Goal: Information Seeking & Learning: Learn about a topic

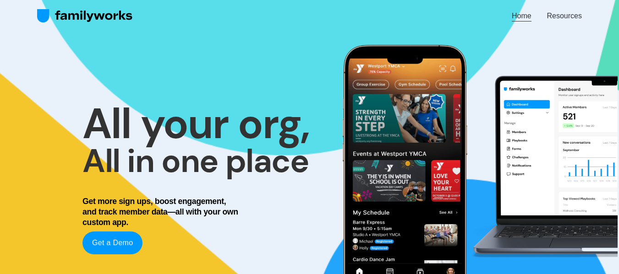
click at [520, 14] on link "Home" at bounding box center [522, 16] width 20 height 12
click at [562, 13] on link "Resources" at bounding box center [564, 16] width 35 height 12
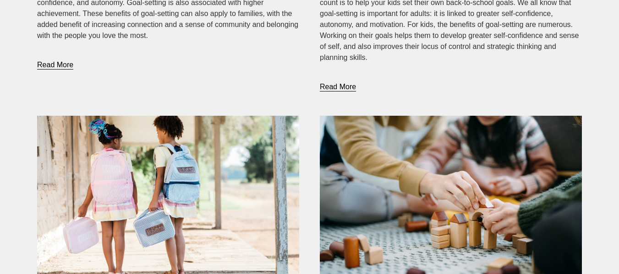
scroll to position [2002, 0]
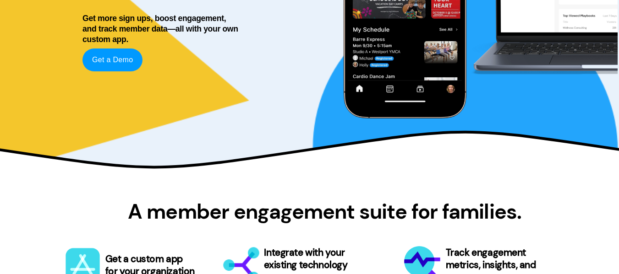
scroll to position [275, 0]
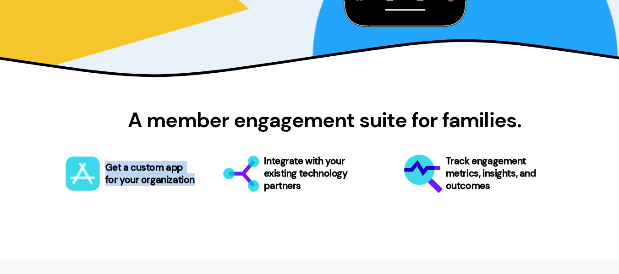
drag, startPoint x: 107, startPoint y: 173, endPoint x: 195, endPoint y: 186, distance: 88.6
click at [195, 186] on h3 "Get a custom app for your organization" at bounding box center [150, 174] width 91 height 25
copy h3 "Get a custom app for your organization"
drag, startPoint x: 183, startPoint y: 212, endPoint x: 175, endPoint y: 208, distance: 9.2
click at [183, 212] on div "A member engagement suite for families. Get a custom app for your organization …" at bounding box center [309, 168] width 619 height 142
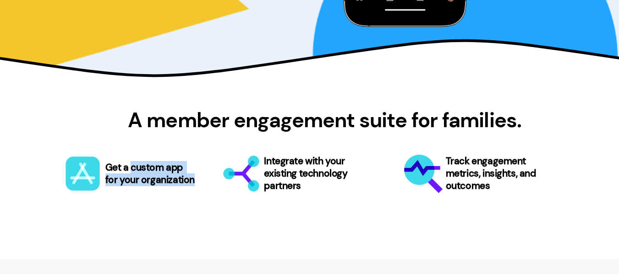
drag, startPoint x: 134, startPoint y: 170, endPoint x: 194, endPoint y: 184, distance: 61.9
click at [194, 184] on h3 "Get a custom app for your organization" at bounding box center [150, 174] width 91 height 25
copy h3 "custom app for your organization"
